Goal: Transaction & Acquisition: Purchase product/service

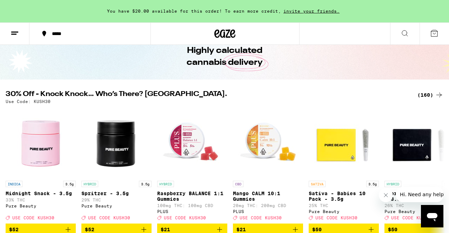
click at [441, 94] on icon at bounding box center [440, 95] width 6 height 5
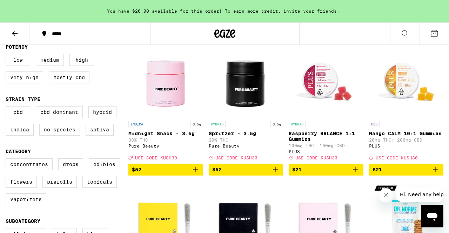
scroll to position [77, 0]
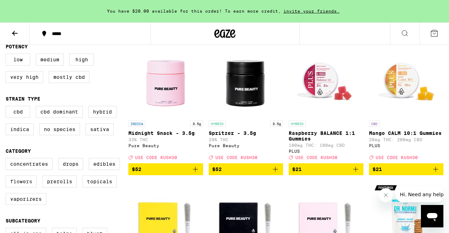
click at [28, 188] on label "Flowers" at bounding box center [21, 182] width 31 height 12
click at [7, 160] on input "Flowers" at bounding box center [7, 159] width 0 height 0
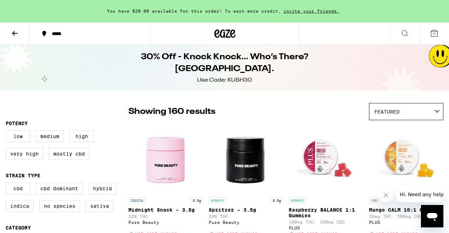
checkbox input "false"
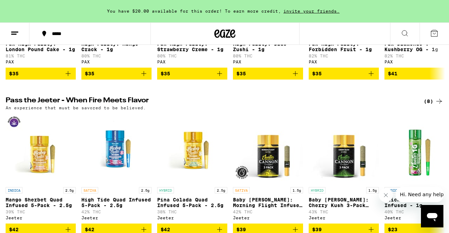
scroll to position [1629, 0]
